Goal: Information Seeking & Learning: Learn about a topic

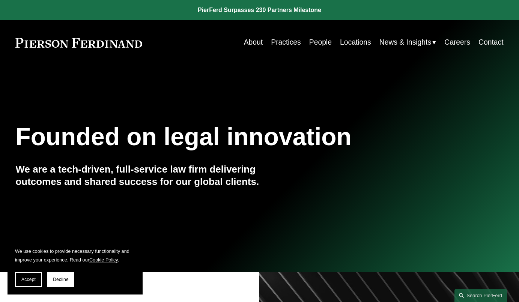
click at [288, 43] on link "Practices" at bounding box center [286, 42] width 30 height 15
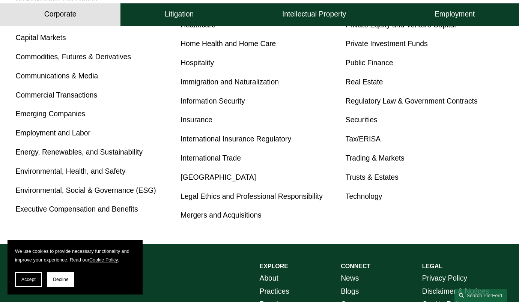
scroll to position [375, 0]
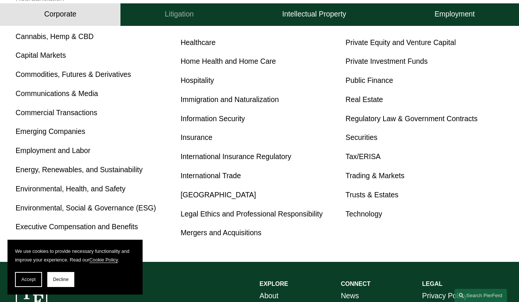
click at [197, 21] on button "Litigation" at bounding box center [178, 14] width 117 height 23
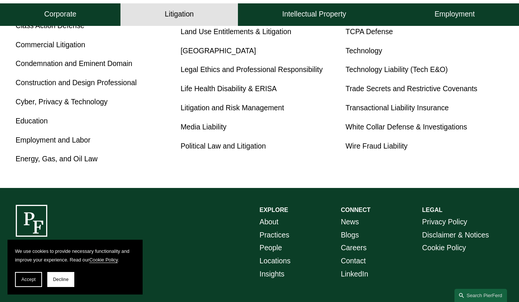
scroll to position [444, 0]
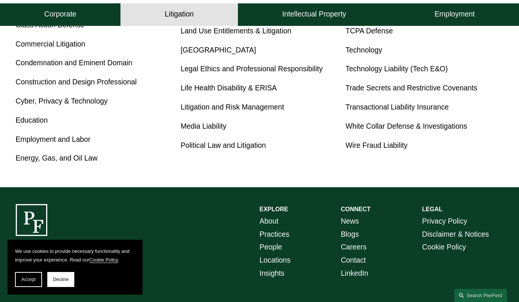
click at [63, 280] on span "Decline" at bounding box center [61, 279] width 16 height 5
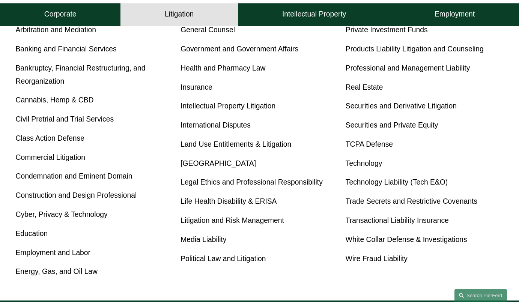
scroll to position [294, 0]
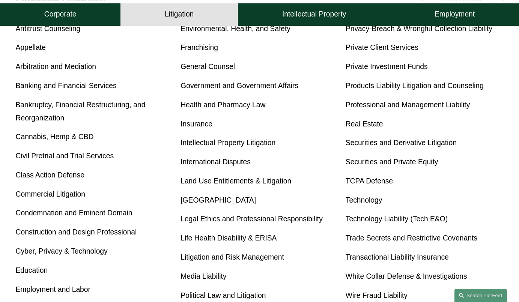
click at [52, 163] on p "Civil Pretrial and Trial Services" at bounding box center [94, 156] width 158 height 13
click at [55, 160] on link "Civil Pretrial and Trial Services" at bounding box center [64, 156] width 98 height 8
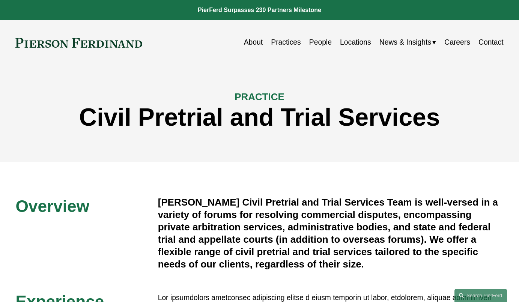
click at [316, 45] on link "People" at bounding box center [320, 42] width 23 height 15
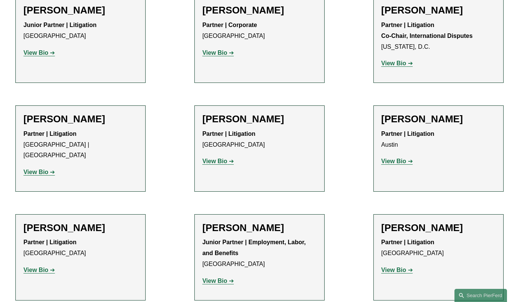
scroll to position [1389, 0]
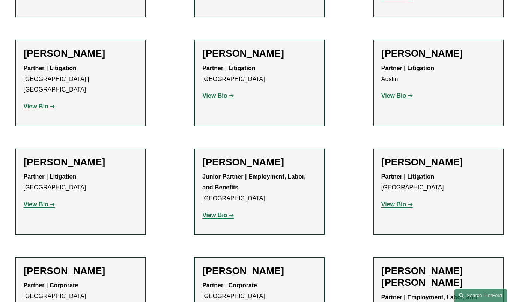
click at [404, 201] on strong "View Bio" at bounding box center [393, 204] width 25 height 6
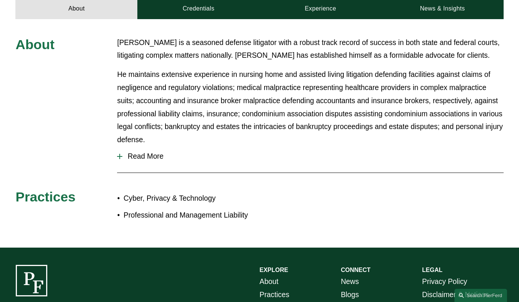
scroll to position [338, 0]
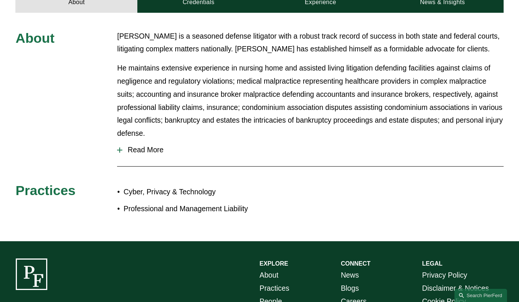
click at [134, 146] on span "Read More" at bounding box center [312, 150] width 381 height 8
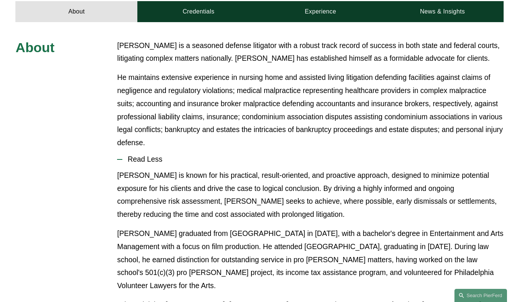
scroll to position [225, 0]
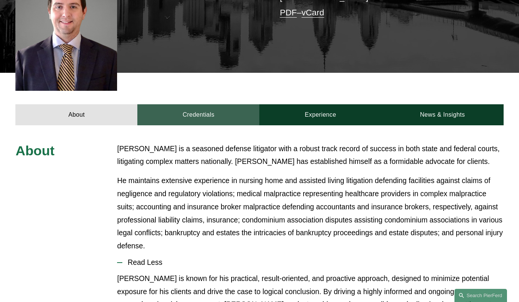
click at [215, 106] on link "Credentials" at bounding box center [198, 114] width 122 height 21
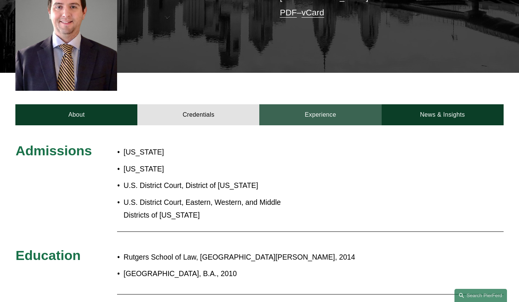
click at [347, 104] on link "Experience" at bounding box center [320, 114] width 122 height 21
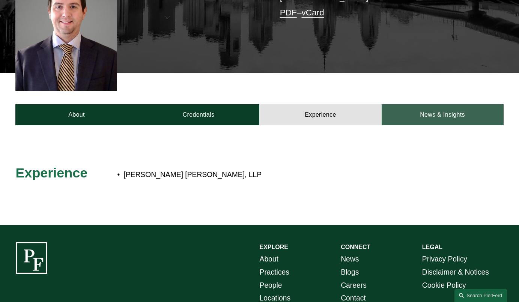
click at [421, 104] on link "News & Insights" at bounding box center [443, 114] width 122 height 21
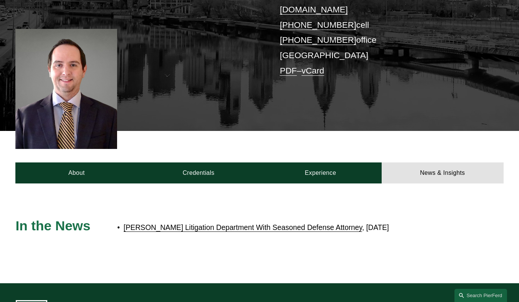
scroll to position [150, 0]
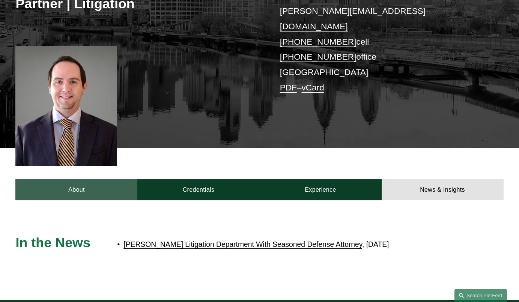
click at [89, 180] on link "About" at bounding box center [76, 189] width 122 height 21
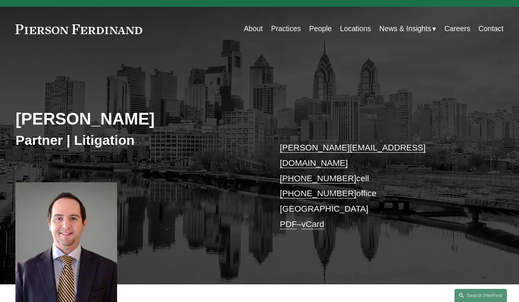
scroll to position [0, 0]
